Goal: Complete application form

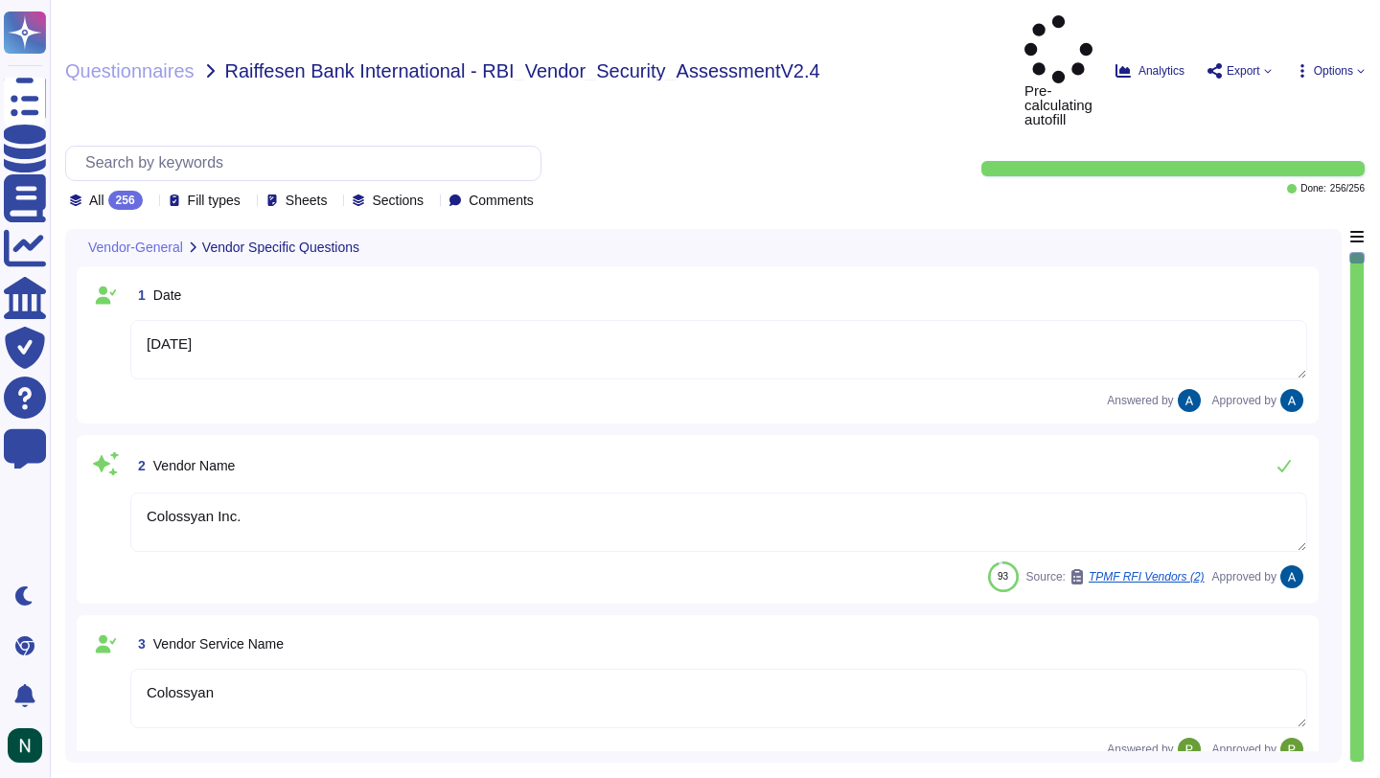
type textarea "[DATE]"
type textarea "Colossyan Inc."
type textarea "Colossyan"
type textarea "Colossyan is a web-based video generation tool with AI human presenters. For th…"
type textarea "[PERSON_NAME]"
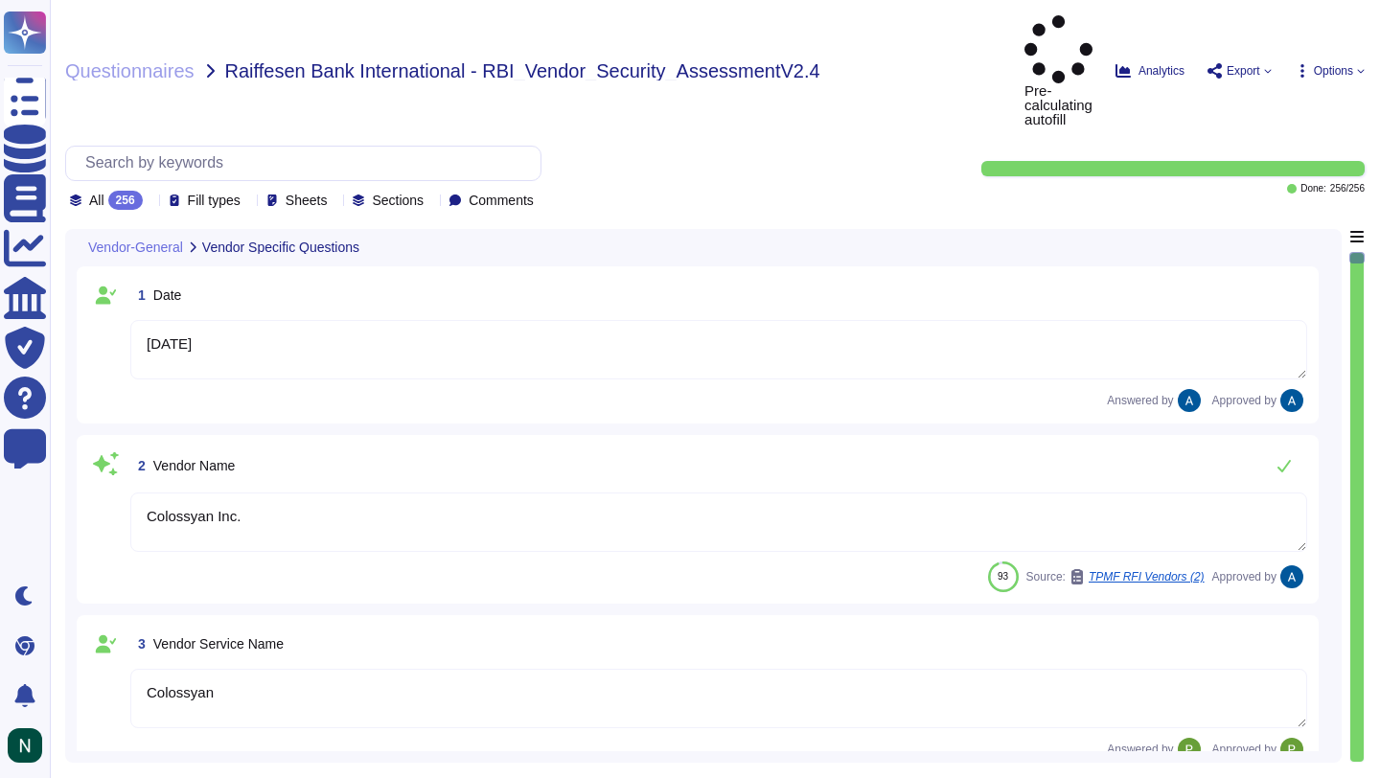
type textarea "[EMAIL_ADDRESS][DOMAIN_NAME]"
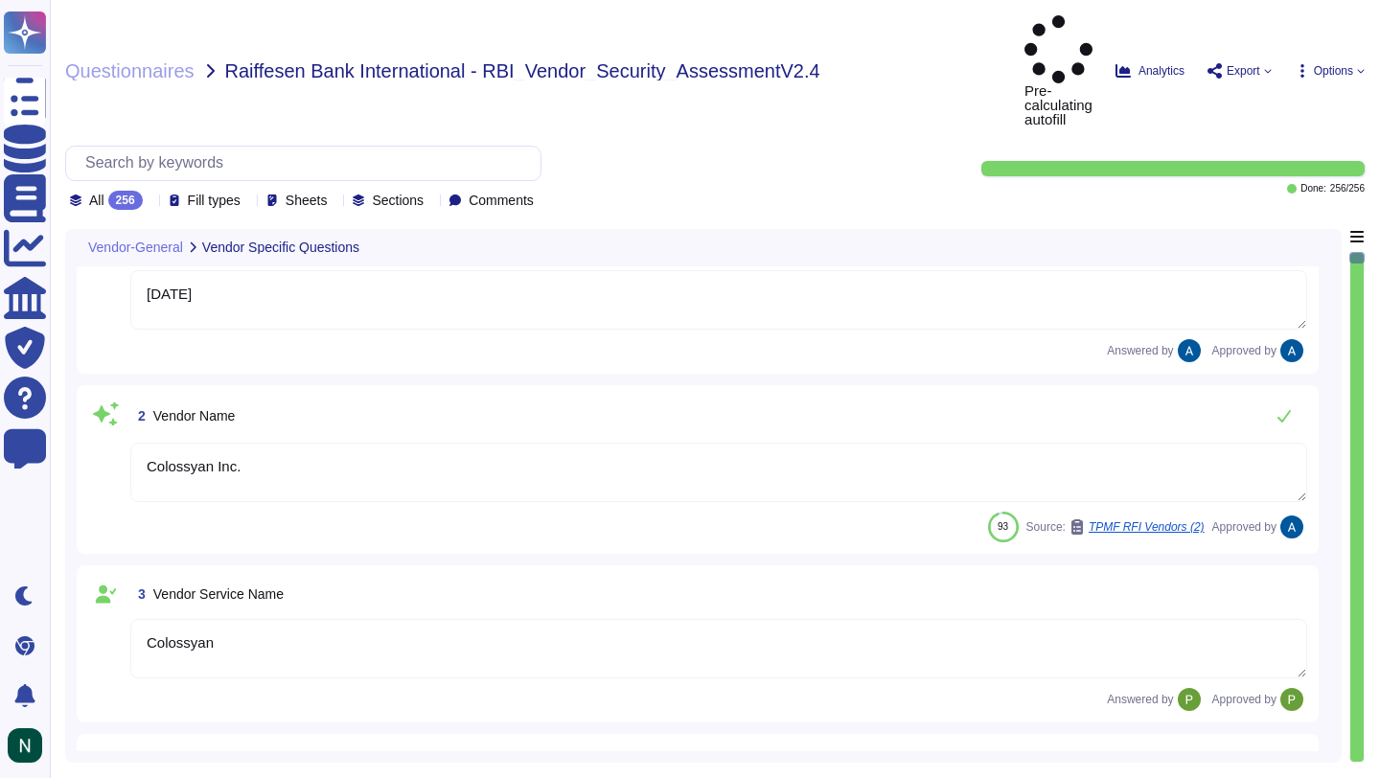
type textarea "447903319015"
type textarea "Colossyan, Inc [STREET_ADDRESS][US_STATE]"
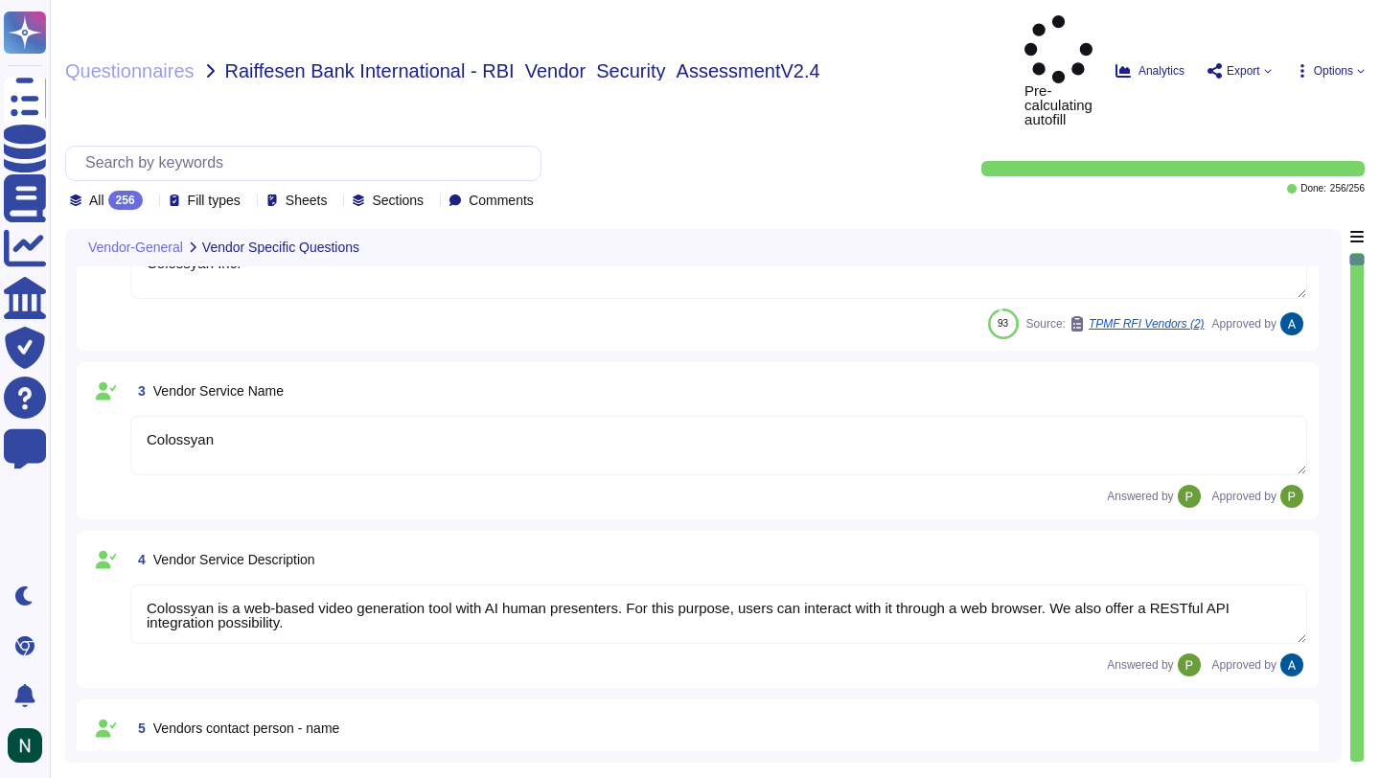
scroll to position [585, 0]
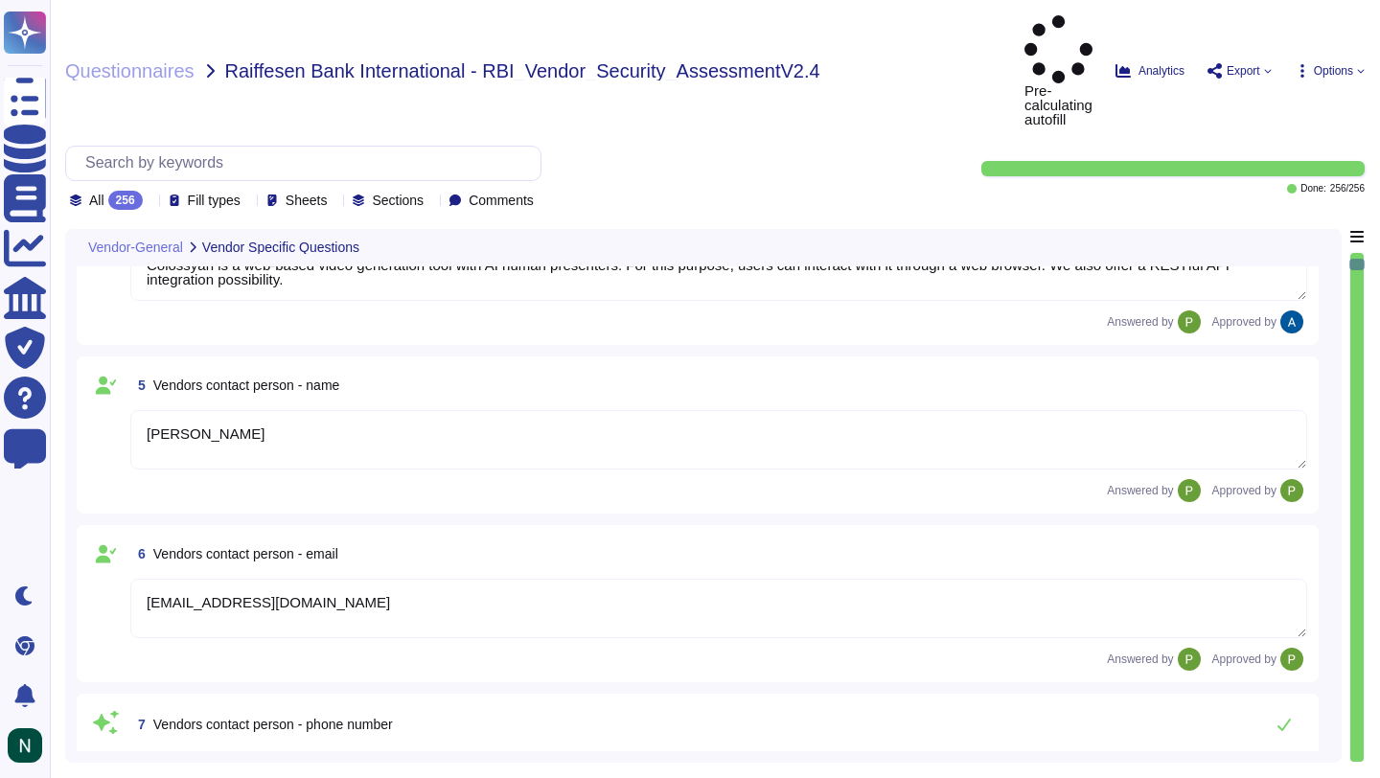
type textarea "Colossyan has a SOC2 Type II report available for customers or prospects after …"
type textarea "Yes."
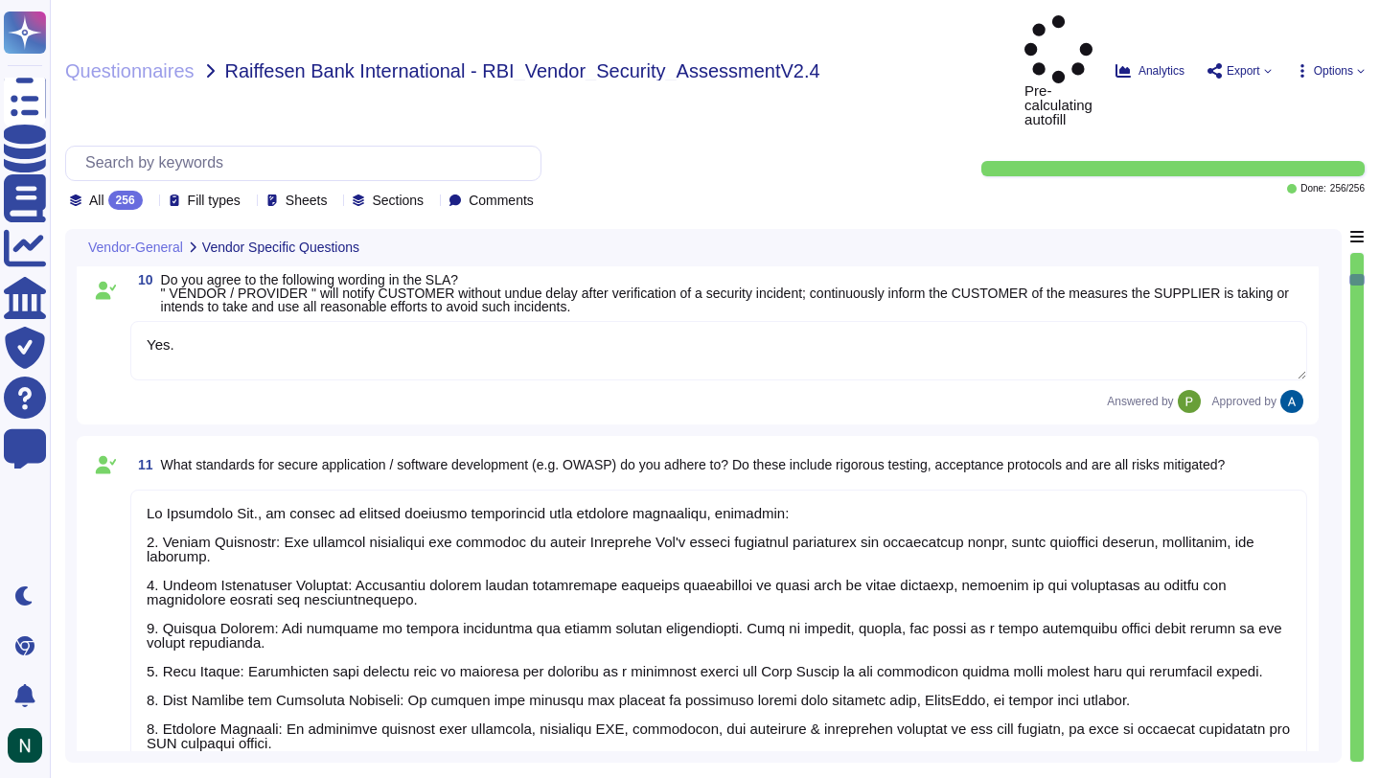
type textarea "At Colossyan Inc., we adhere to several software development best practice guid…"
type textarea "Our incident reporting process is structured to ensure prompt communication and…"
type textarea "All employees receive security awareness training at least once a year, and sof…"
type textarea "Colossyan does not have any major incidents in the past. The status of incident…"
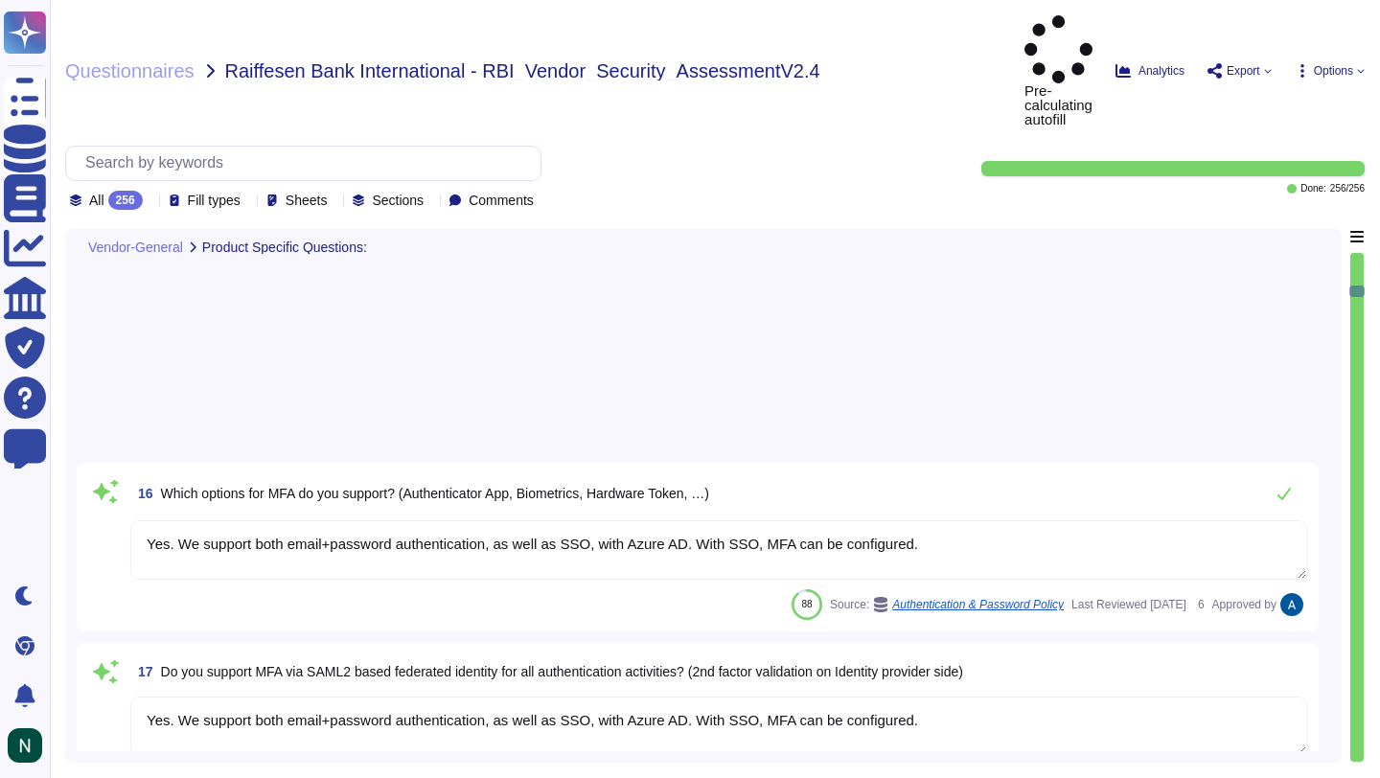
type textarea "Yes. We support both email+password authentication, as well as SSO, with Azure …"
type textarea "Yes, our solution supports federated authentication via standard protocols, inc…"
type textarea "Yes, our solution supports provisioning user entitlements and user group member…"
type textarea "Yes, there is a documented account/access provisioning and de-provisioning proc…"
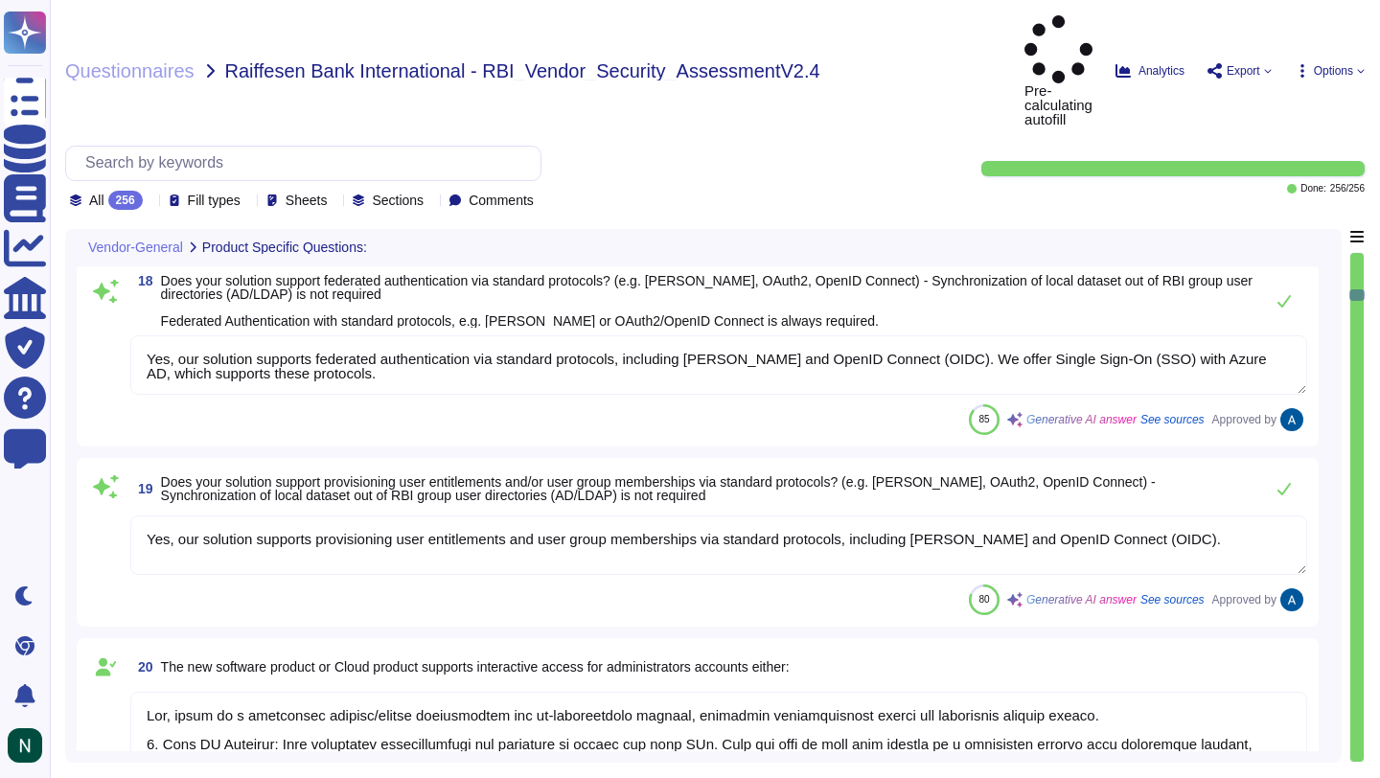
type textarea "Only in case of API integrations, which to my knowledge is not part of the our …"
type textarea "We have our own alerting system in place, which alerts us if it detects anythin…"
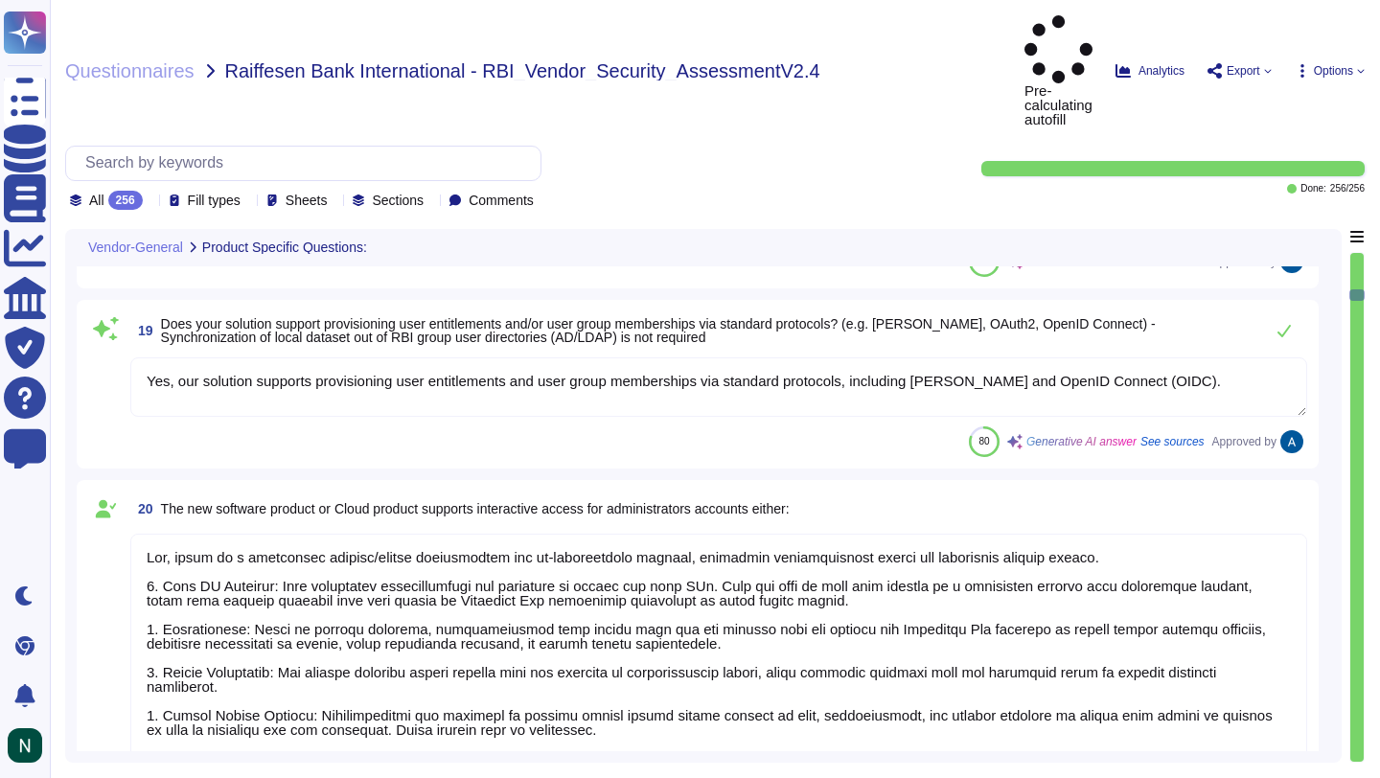
scroll to position [2, 0]
type textarea "SOC 2 Type II"
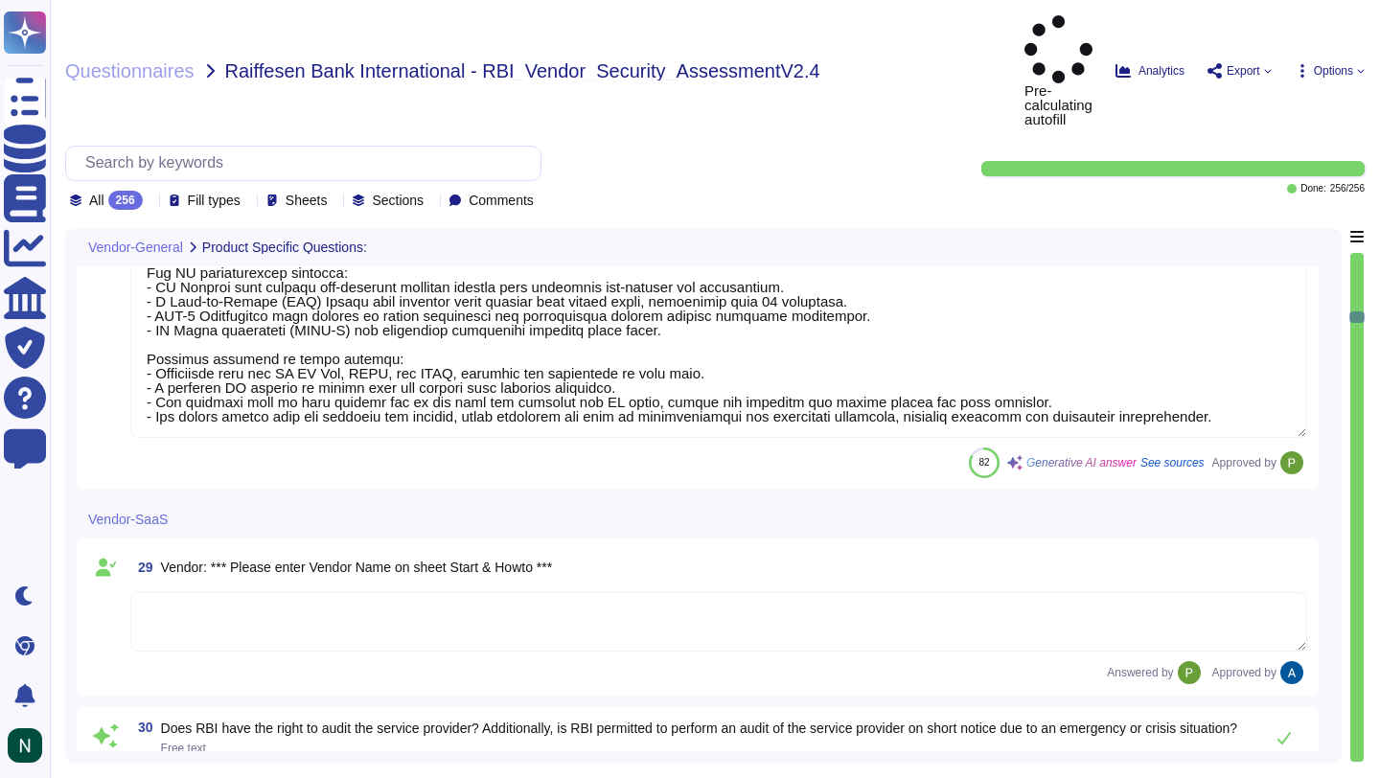
type textarea "We carry out an annual independent penetration test already, and the findings a…"
type textarea "Read more about how we use personal data in regards to third parties in our pri…"
type textarea "Yes, please see our Terms and Services: [URL][DOMAIN_NAME]"
type textarea "No, read more abut how we use personal data in regards to third parties in our …"
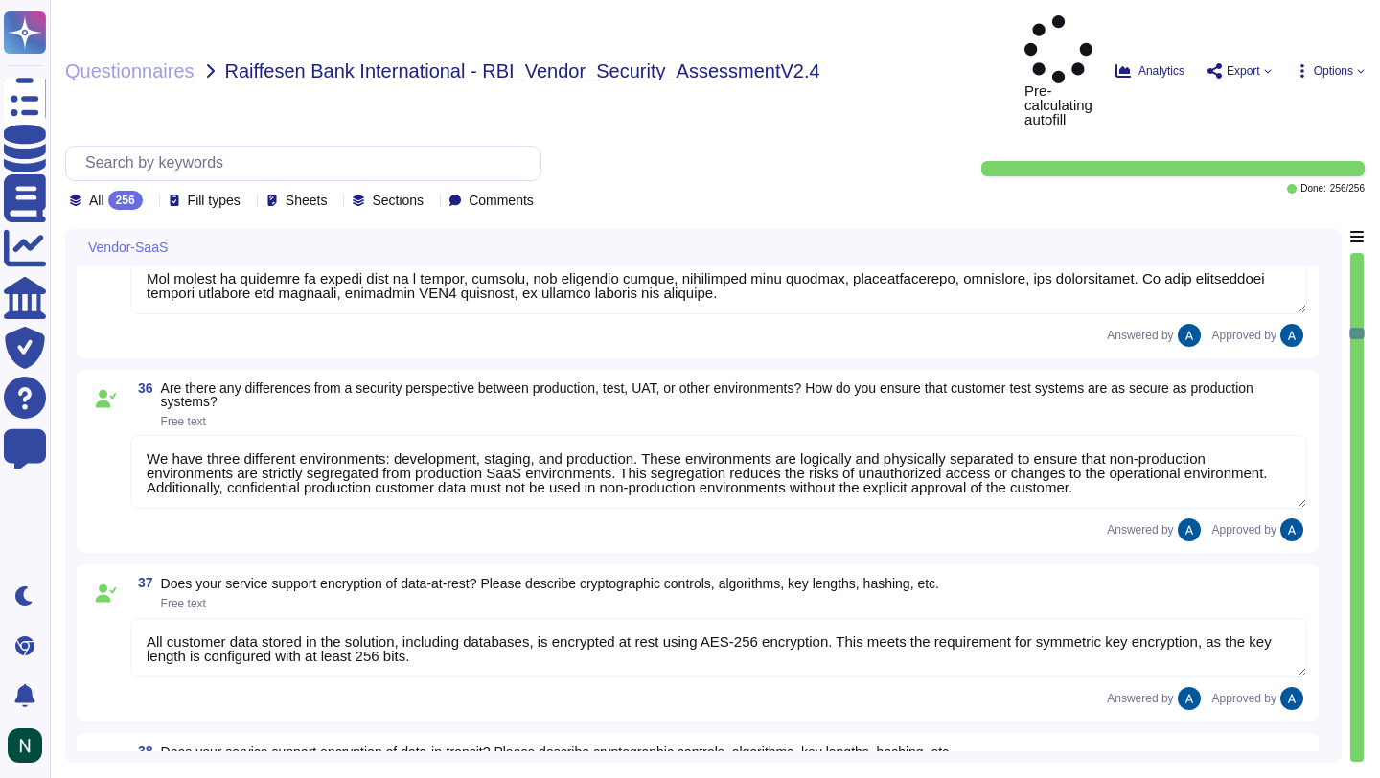
type textarea "Colossyan cloud service provider is AWS. Our data centers are located in [GEOGR…"
type textarea "Lor ipsumdol sitamet consectet adipisc eli sedd ei temporinc utlabor etdolor m …"
type textarea "We have three different environments: development, staging, and production. The…"
type textarea "All customer data stored in the solution, including databases, is encrypted at …"
type textarea "Yes, the data is encrypted in transit using TLS 1.3. The encryption level is AE…"
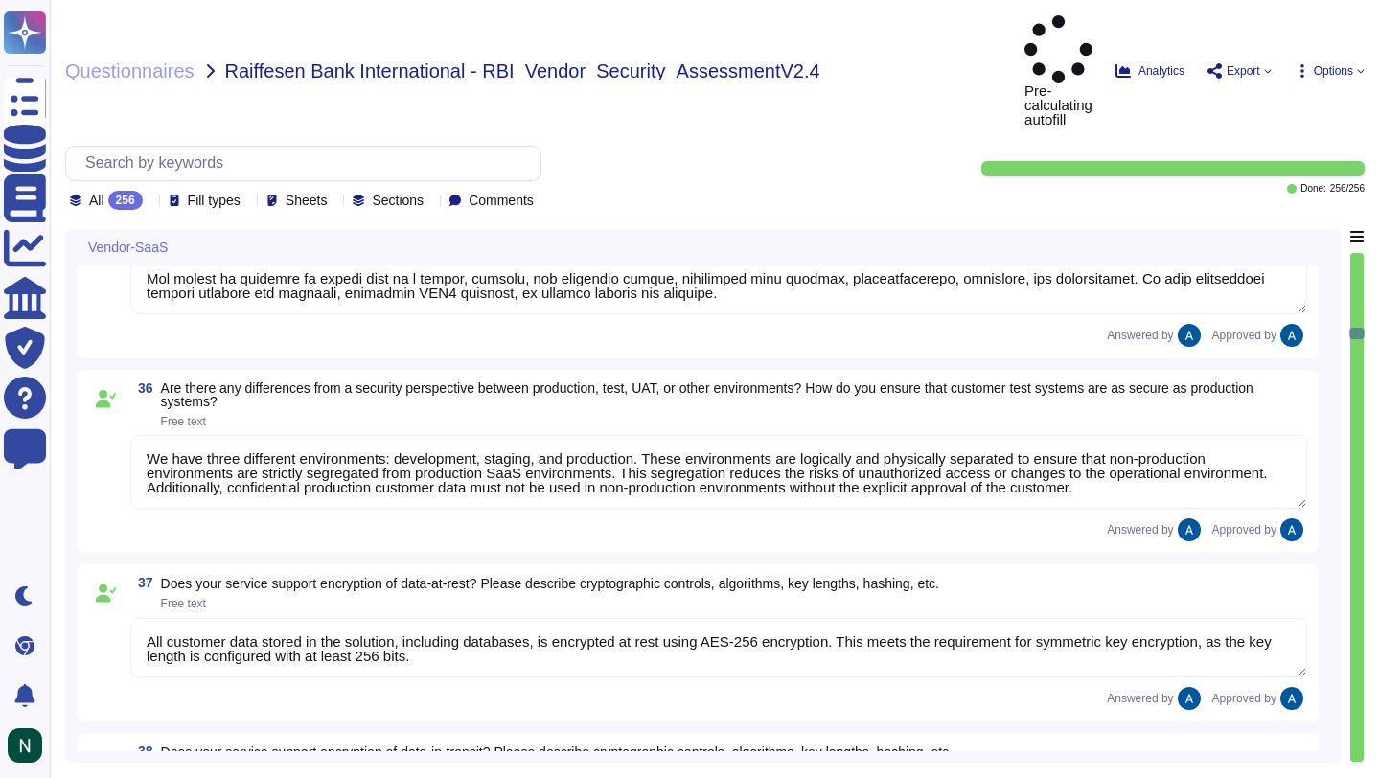
type textarea "We conduct vulnerability scans on public-facing systems in the production envir…"
type textarea "Colossyan employs a comprehensive vulnerability management process that include…"
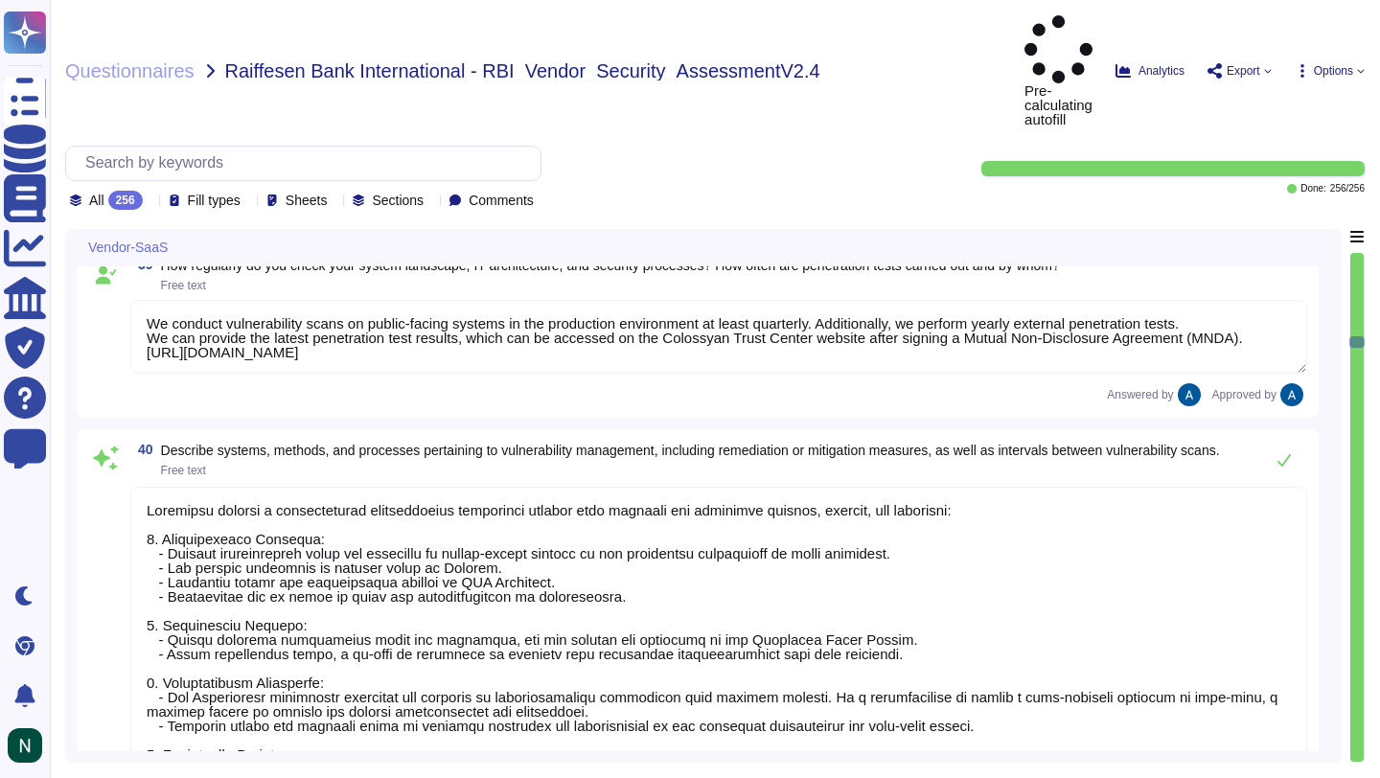
type textarea "Our infrastructure is protected through a combination of several security measu…"
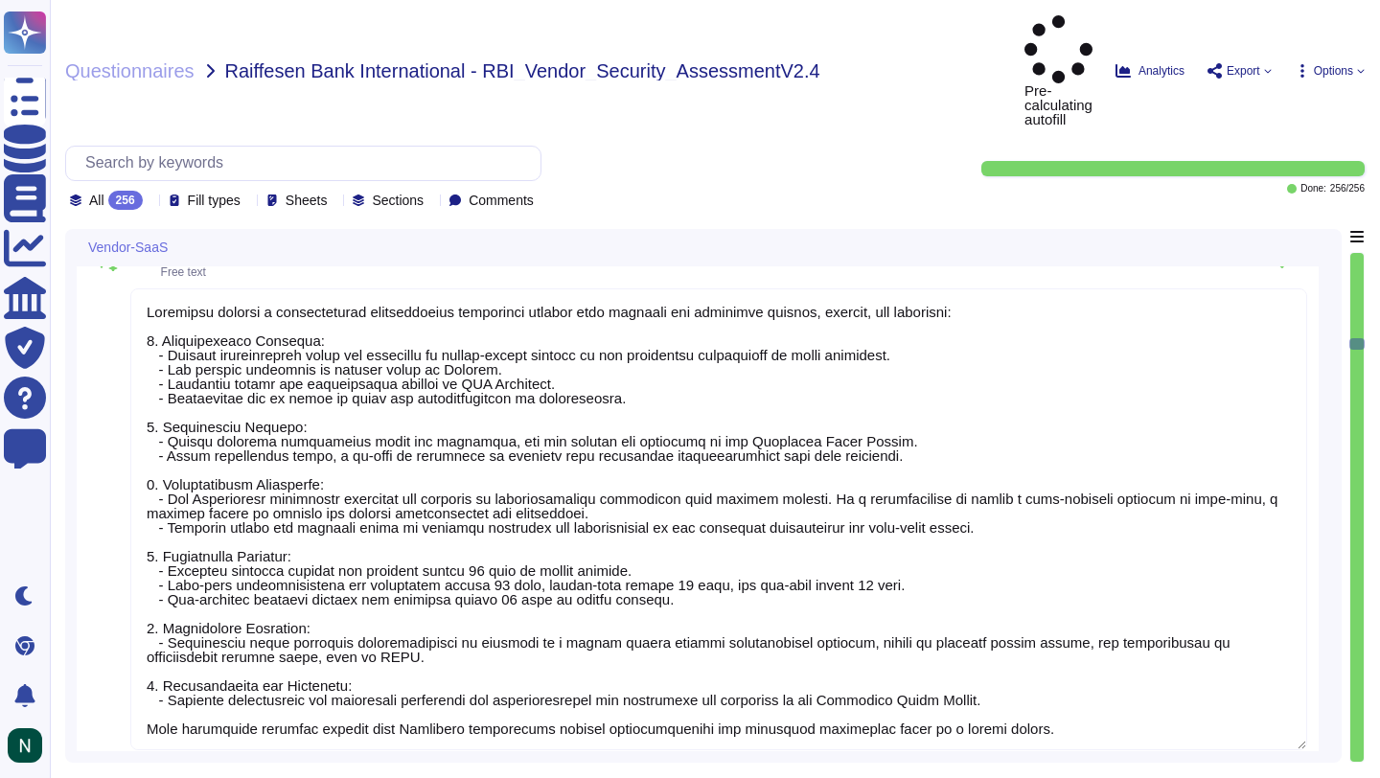
scroll to position [7729, 0]
type textarea "Lor ipsumdol sitamet consectet adipisc eli sedd ei temporinc utlabor etdolor m …"
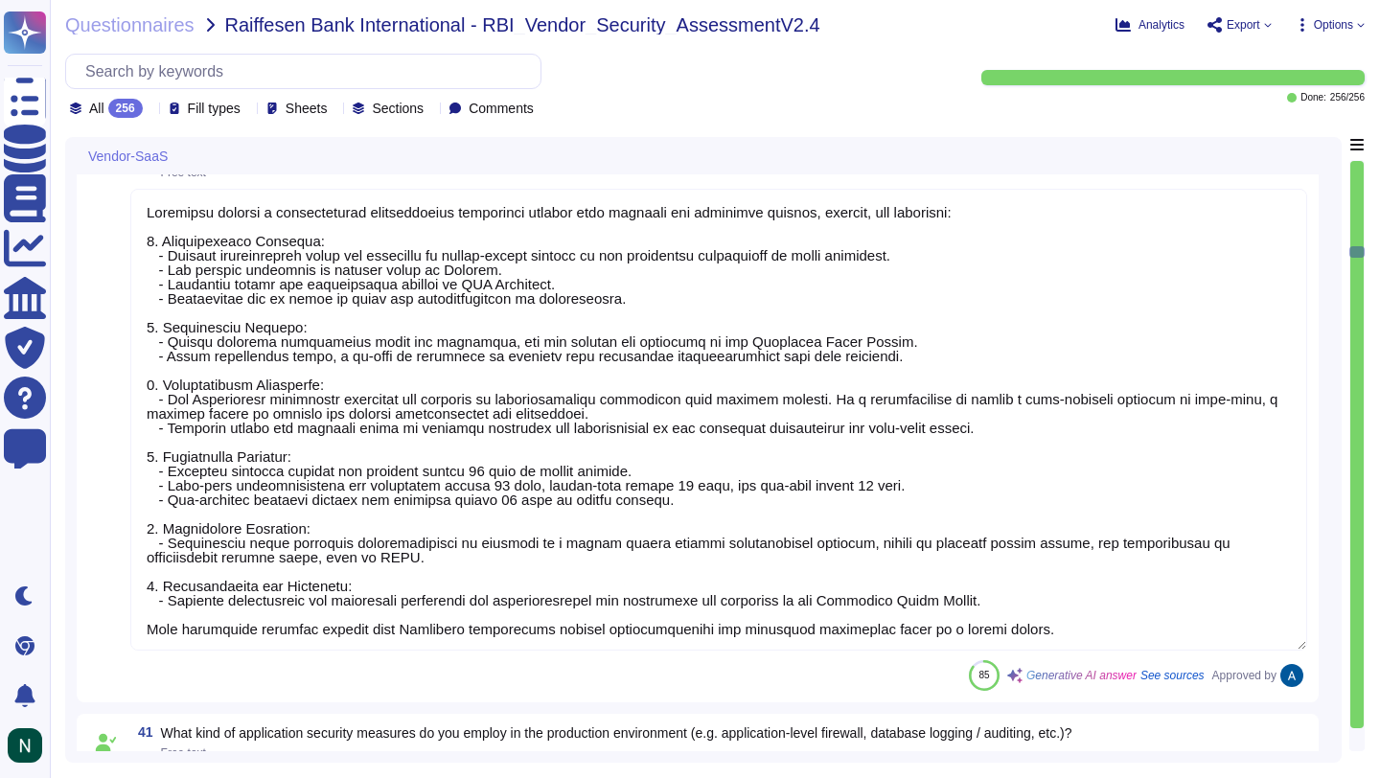
click at [639, 569] on textarea at bounding box center [718, 420] width 1177 height 462
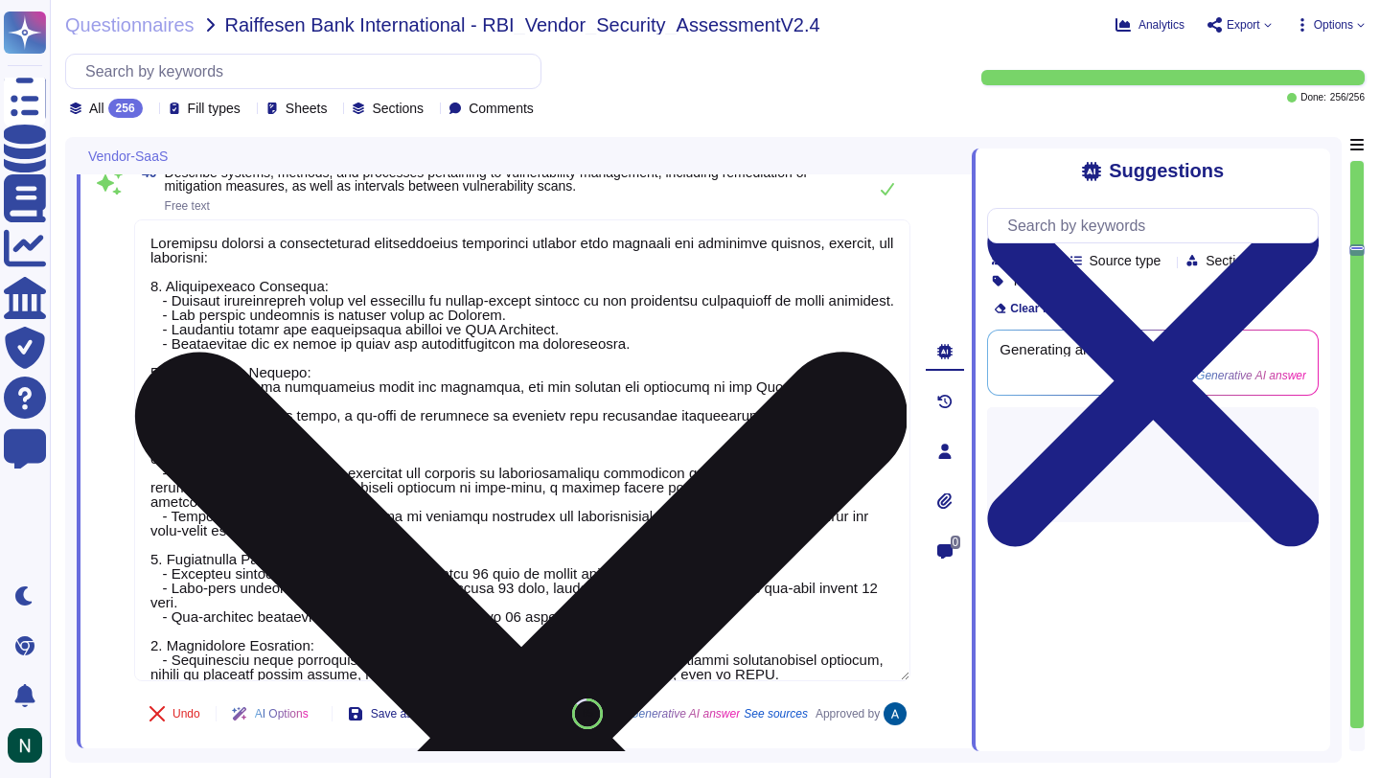
type textarea "Lor ipsumdol sitamet consectet adipisc eli sedd ei temporinc utlabor etdolor m …"
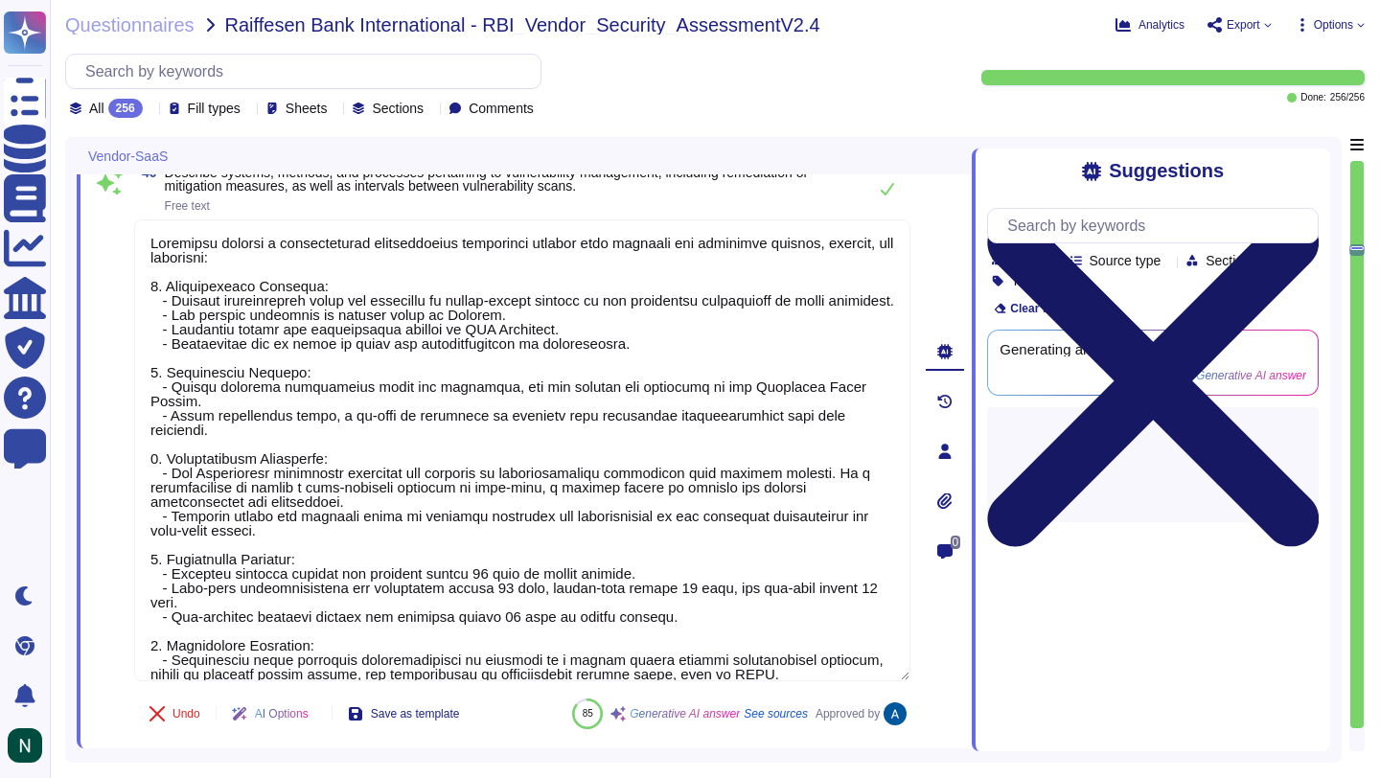
click at [1308, 176] on icon at bounding box center [1153, 381] width 332 height 442
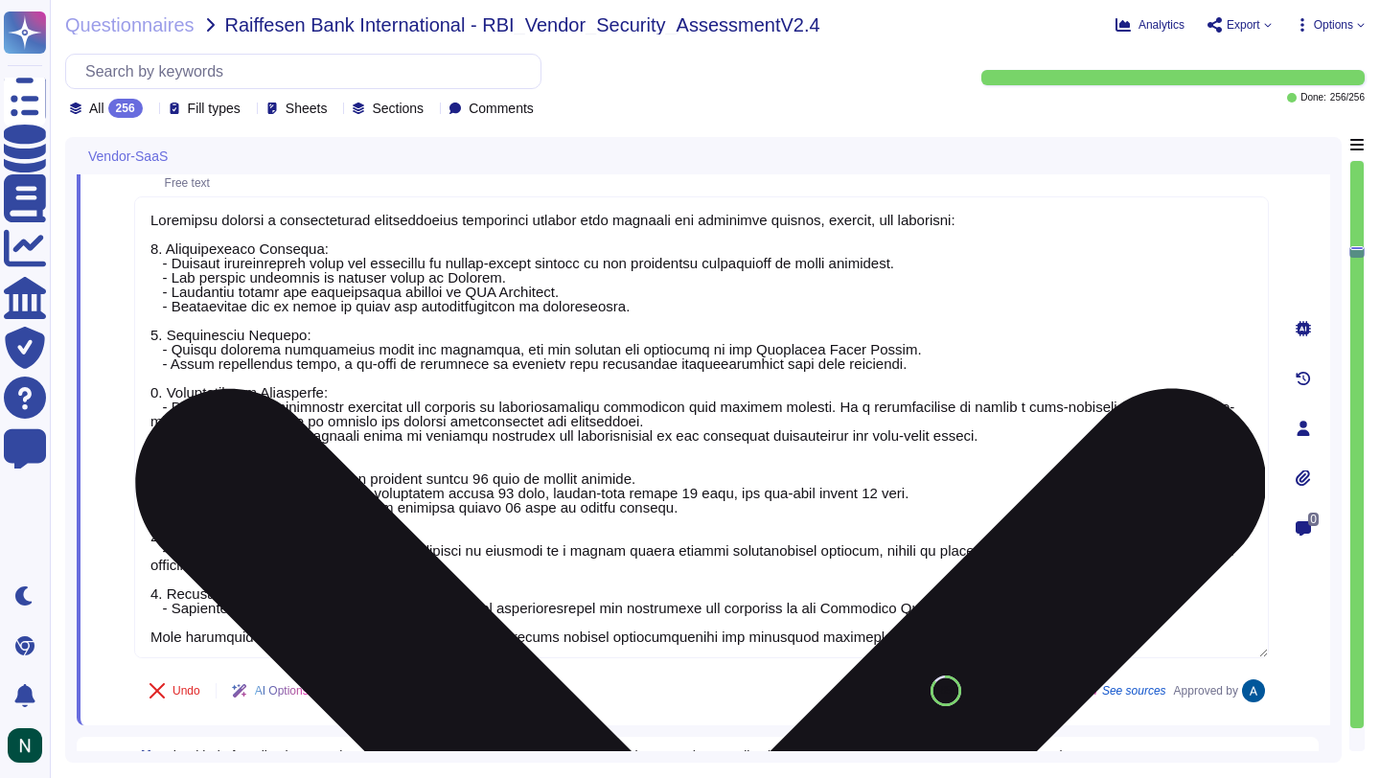
scroll to position [2, 0]
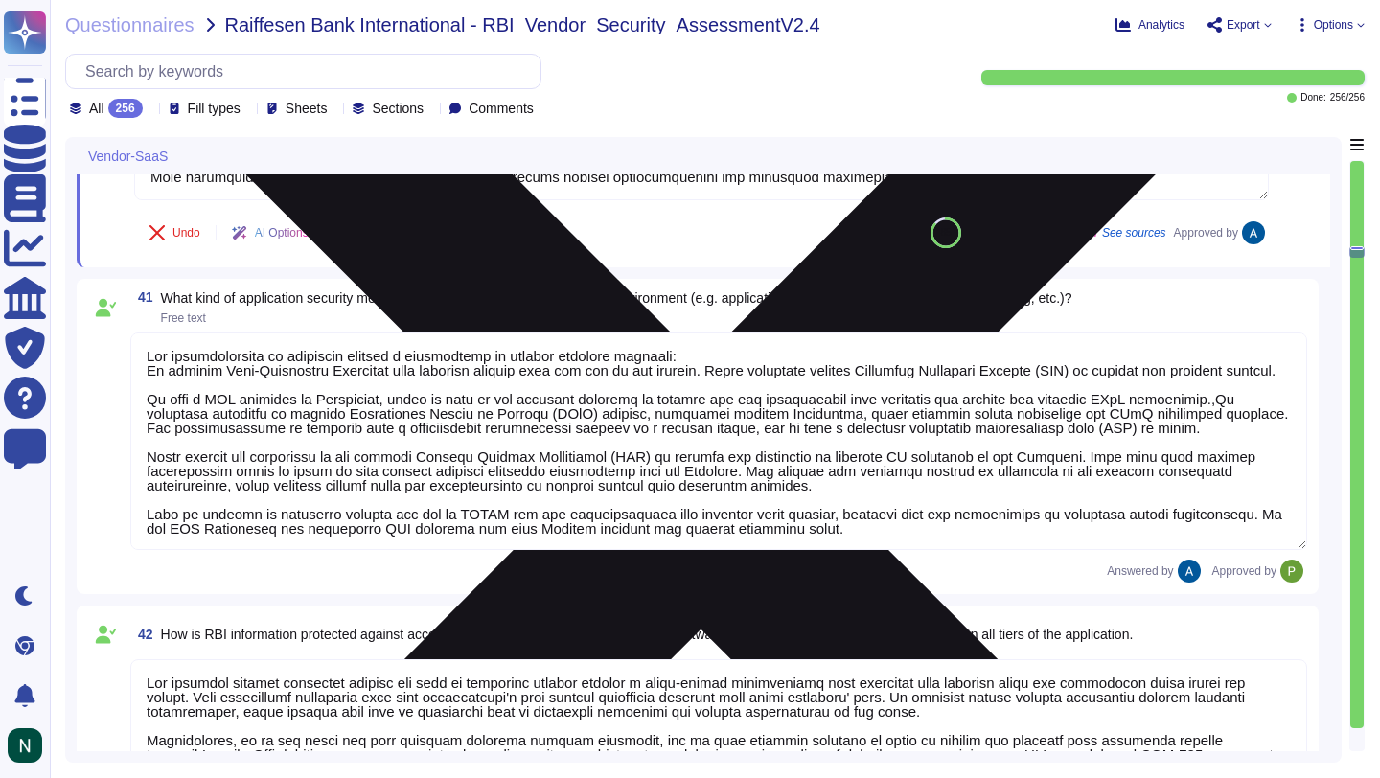
type textarea "Yes"
type textarea "Customers receive dedicated customer support available from 1 AM until 2 PM PST…"
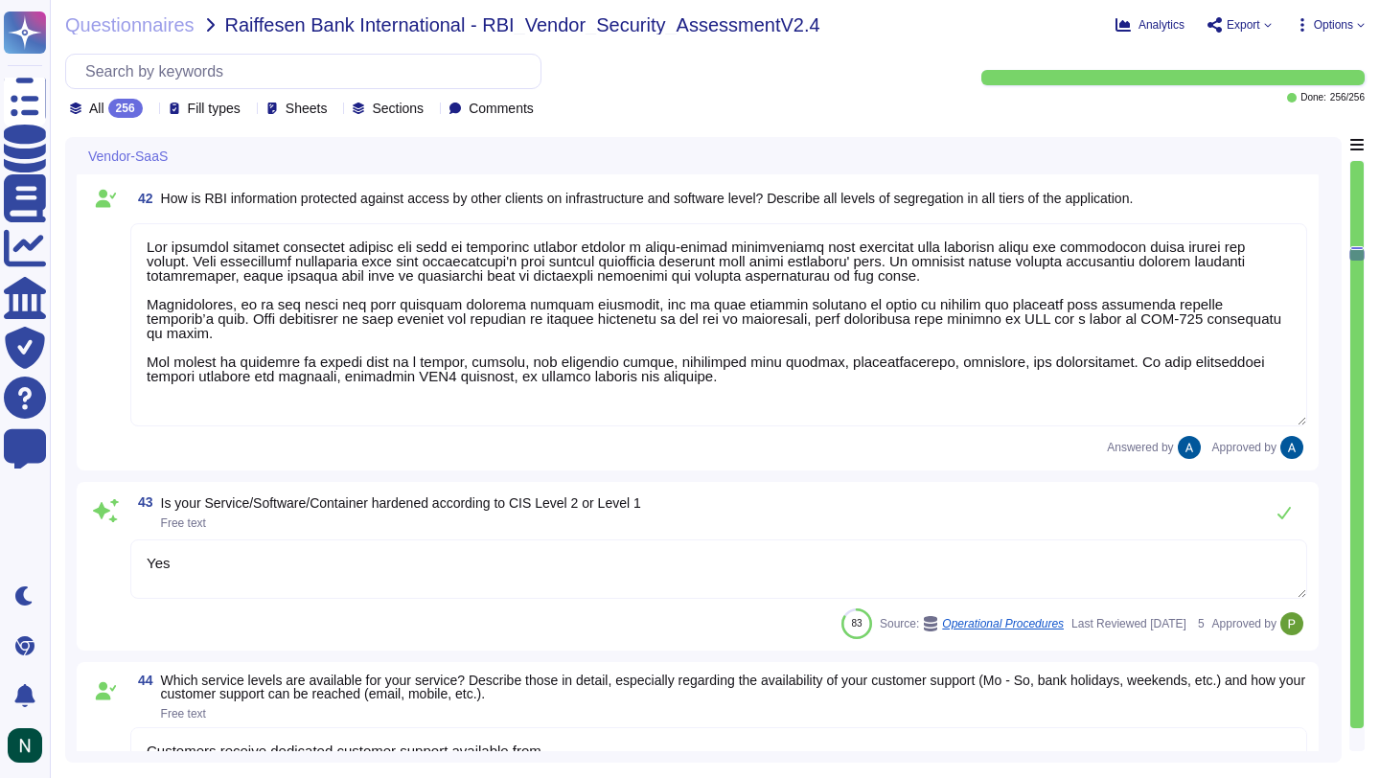
type textarea "The recovery of the service is organized through established processes that ens…"
type textarea "Upon request."
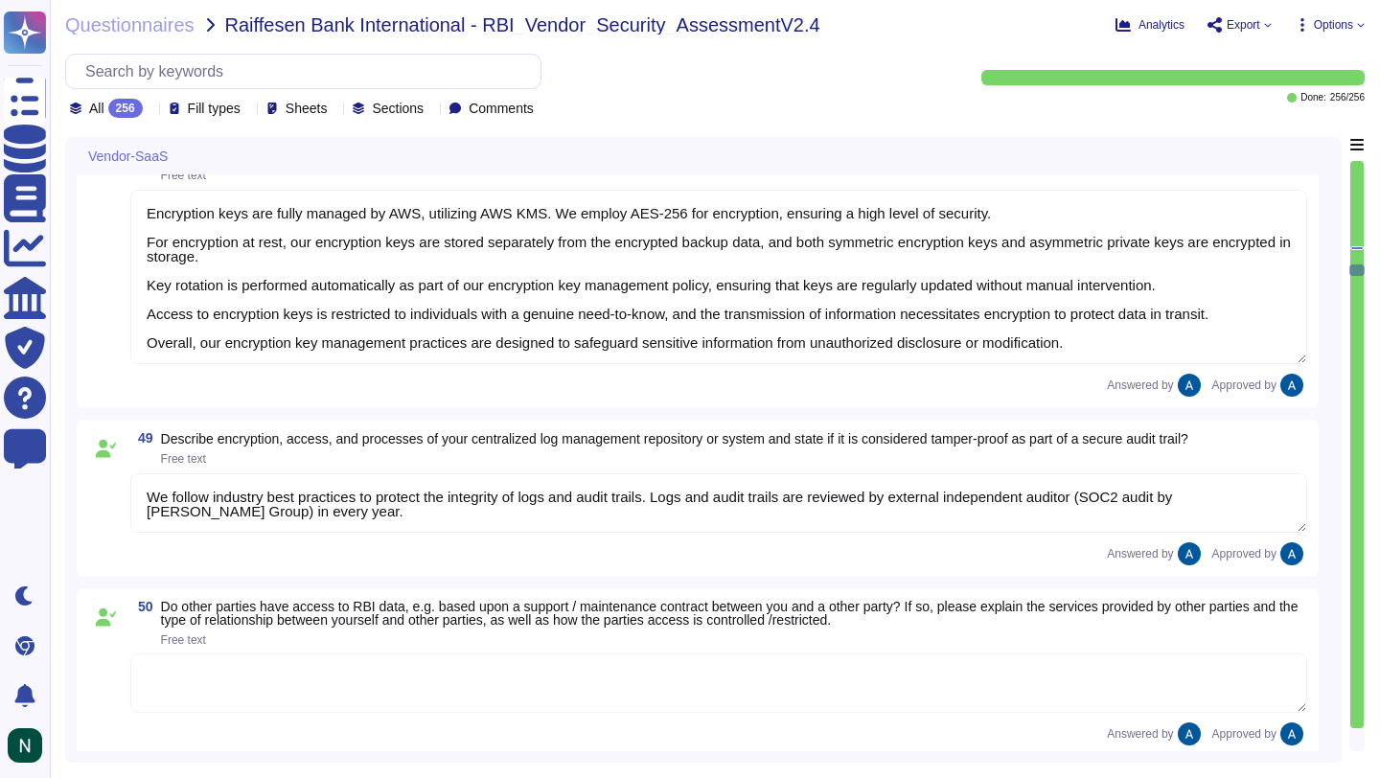
type textarea "Encryption keys are fully managed by AWS, utilizing AWS KMS. We employ AES-256 …"
type textarea "We follow industry best practices to protect the integrity of logs and audit tr…"
type textarea "For elements of the solution exposed on the internet, we commit to the followin…"
type textarea "1 hour."
type textarea "Yes"
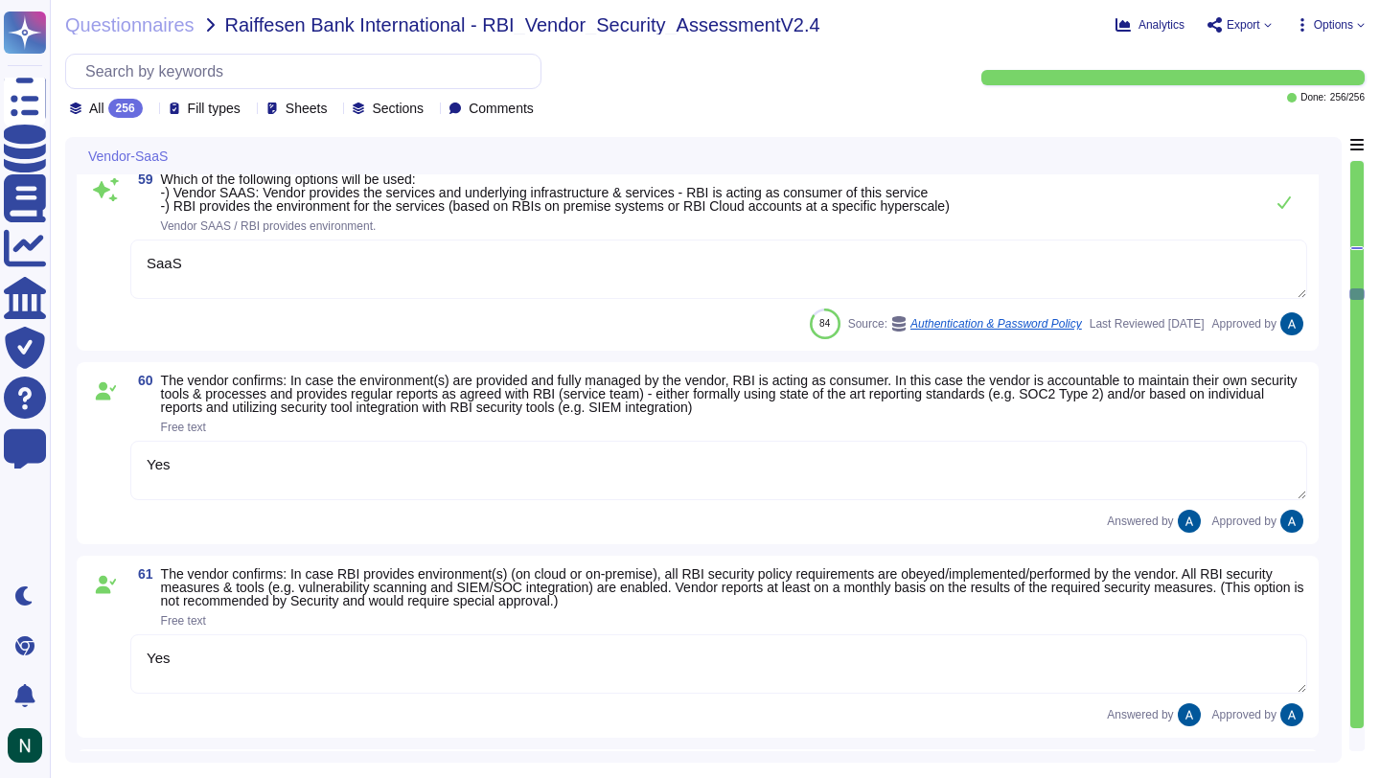
type textarea "Yes, we have implemented protection measures against CSRF attacks, including th…"
type textarea "SaaS"
type textarea "Yes"
type textarea "Yes, please see Colossyan status page: [URL][DOMAIN_NAME] We commit to be avail…"
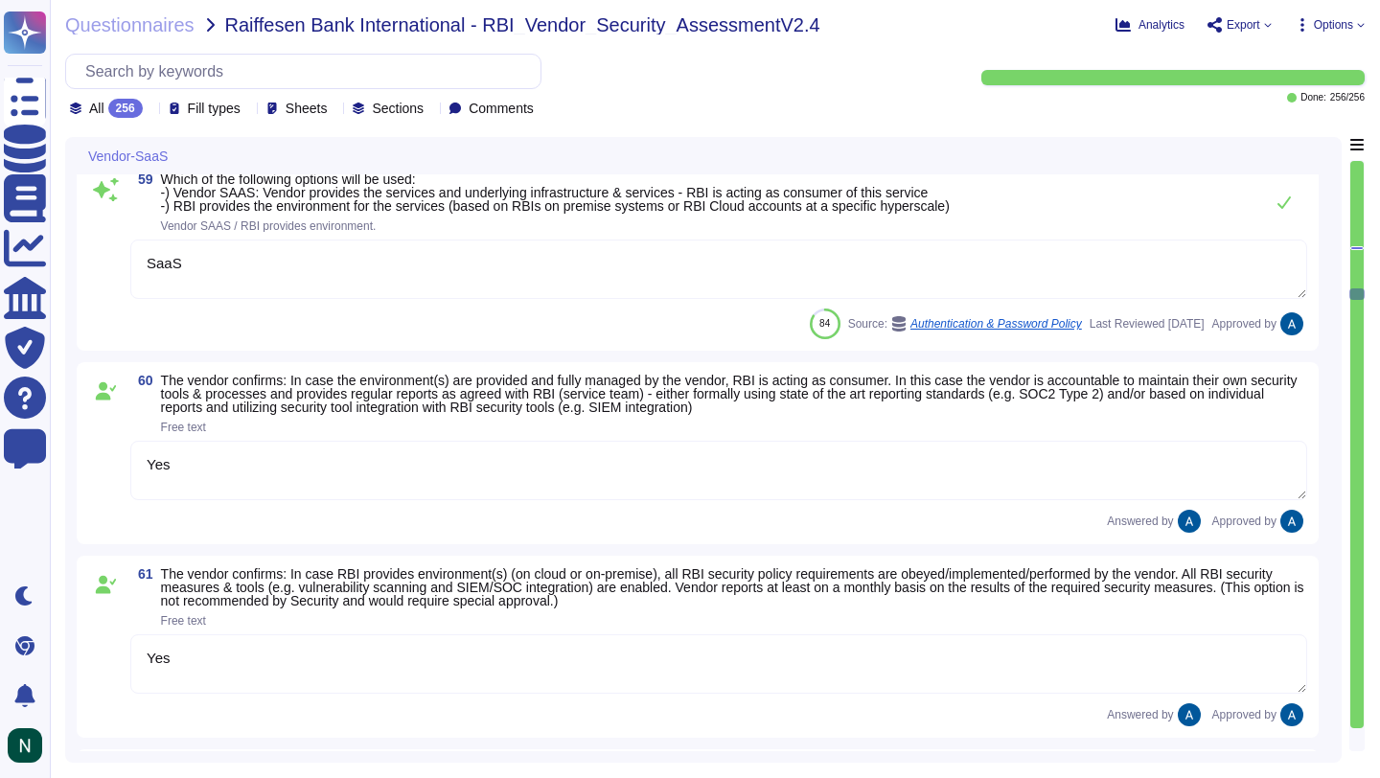
scroll to position [12204, 0]
